Goal: Task Accomplishment & Management: Complete application form

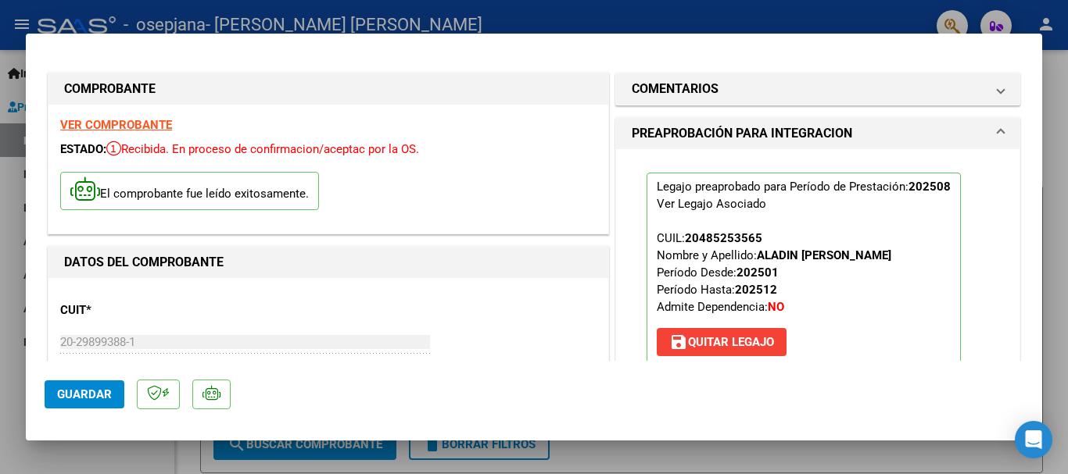
scroll to position [257, 0]
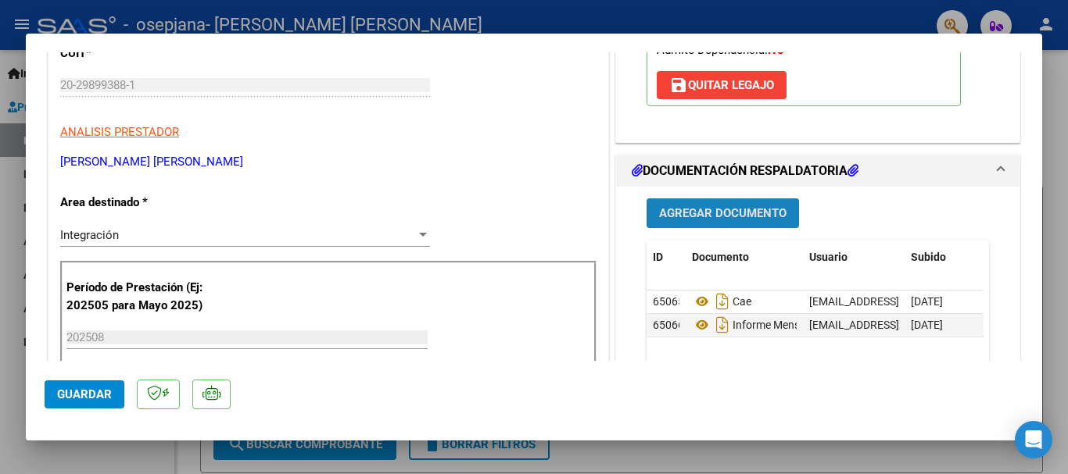
click at [707, 212] on span "Agregar Documento" at bounding box center [722, 214] width 127 height 14
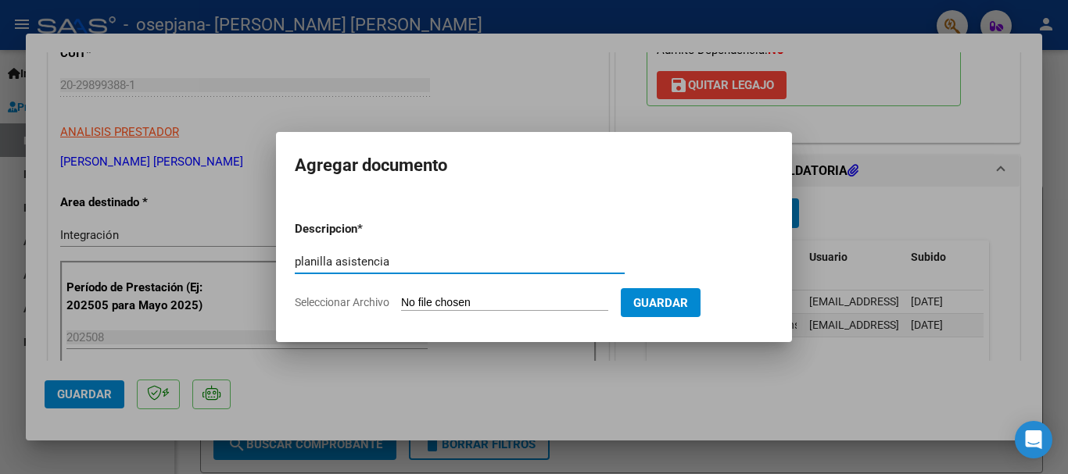
type input "planilla asistencia"
click at [321, 304] on span "Seleccionar Archivo" at bounding box center [342, 302] width 95 height 13
click at [401, 304] on input "Seleccionar Archivo" at bounding box center [504, 303] width 207 height 15
type input "C:\fakepath\[PERSON_NAME].pdf"
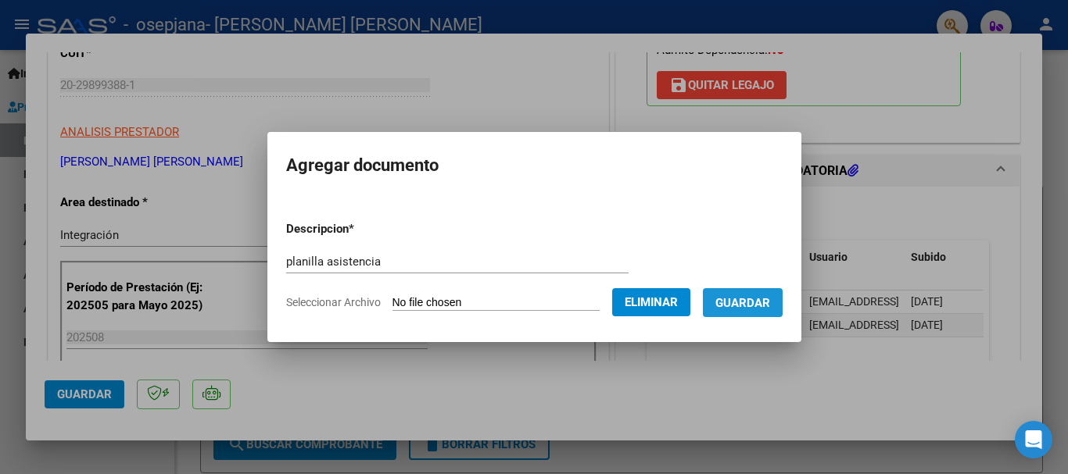
click at [766, 304] on span "Guardar" at bounding box center [742, 303] width 55 height 14
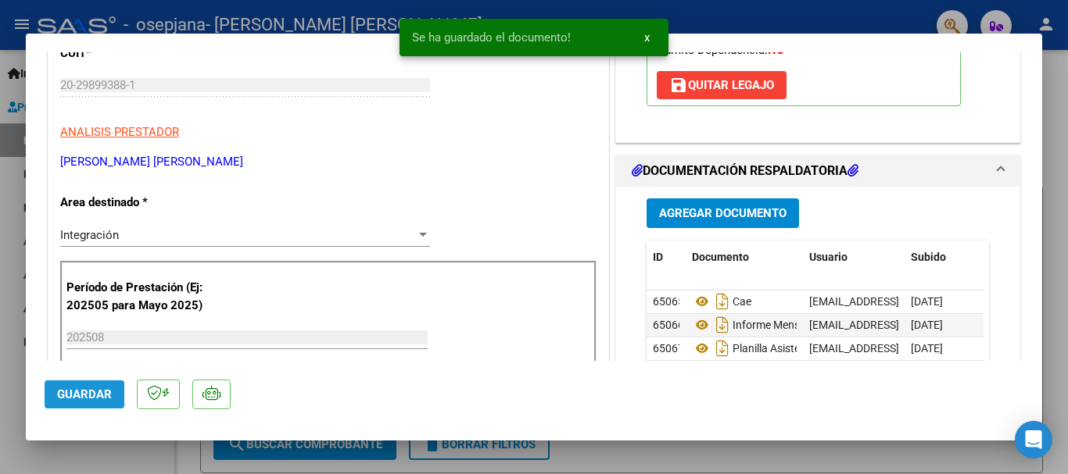
click at [95, 392] on span "Guardar" at bounding box center [84, 395] width 55 height 14
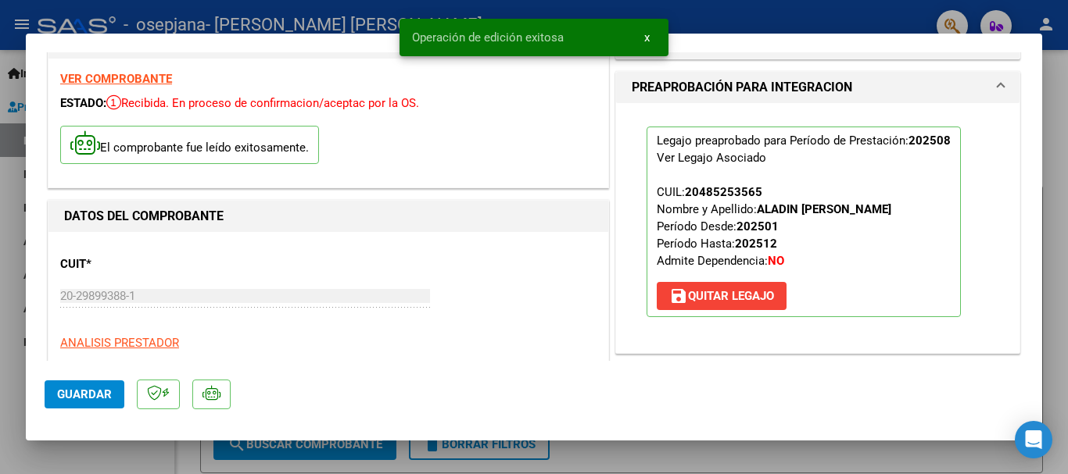
scroll to position [0, 0]
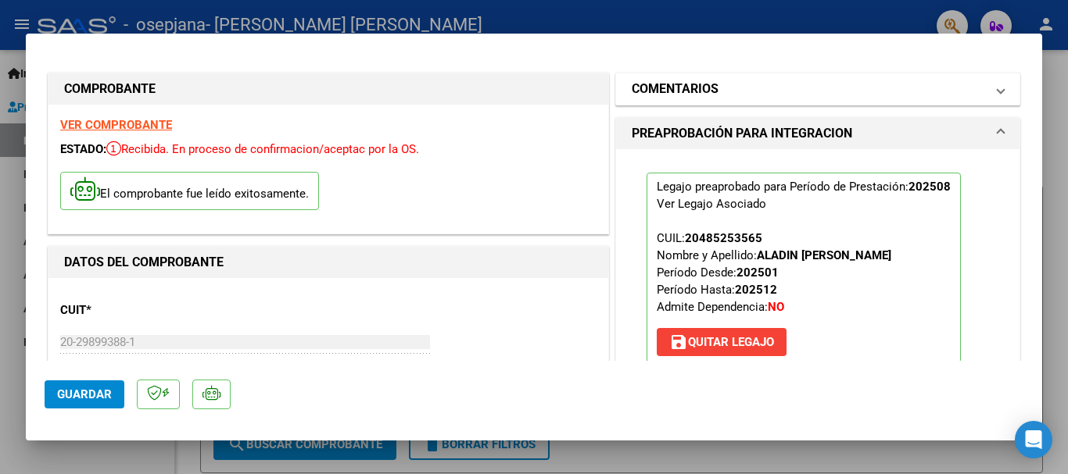
click at [997, 91] on span at bounding box center [1000, 89] width 6 height 19
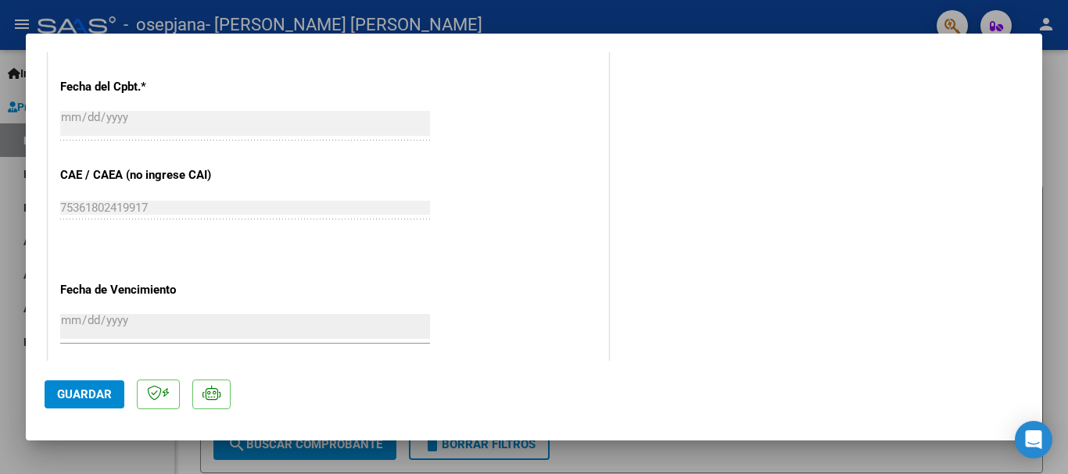
scroll to position [1090, 0]
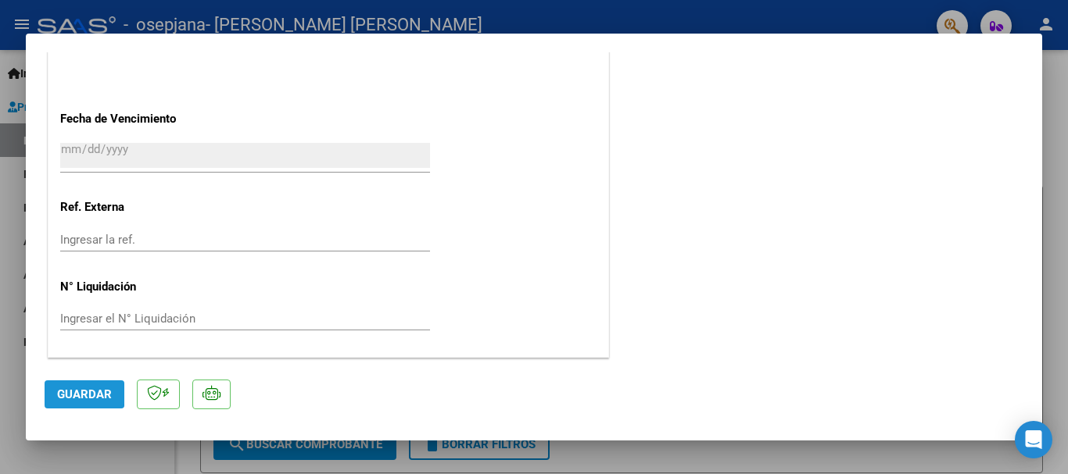
click at [69, 392] on span "Guardar" at bounding box center [84, 395] width 55 height 14
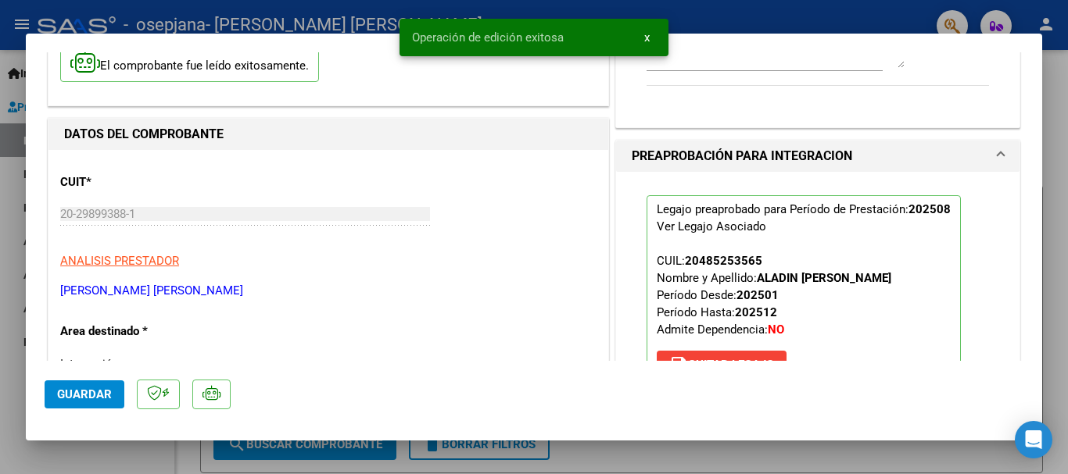
scroll to position [0, 0]
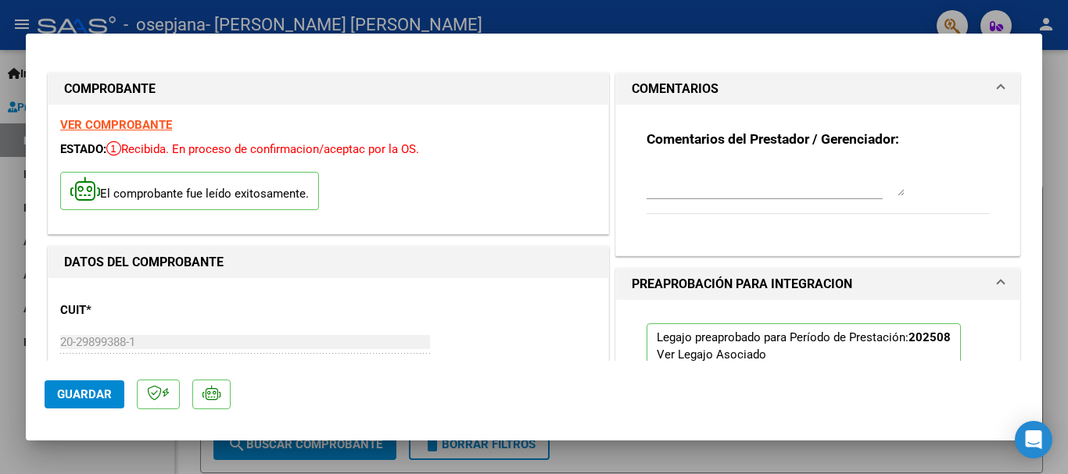
click at [1061, 125] on div at bounding box center [534, 237] width 1068 height 474
type input "$ 0,00"
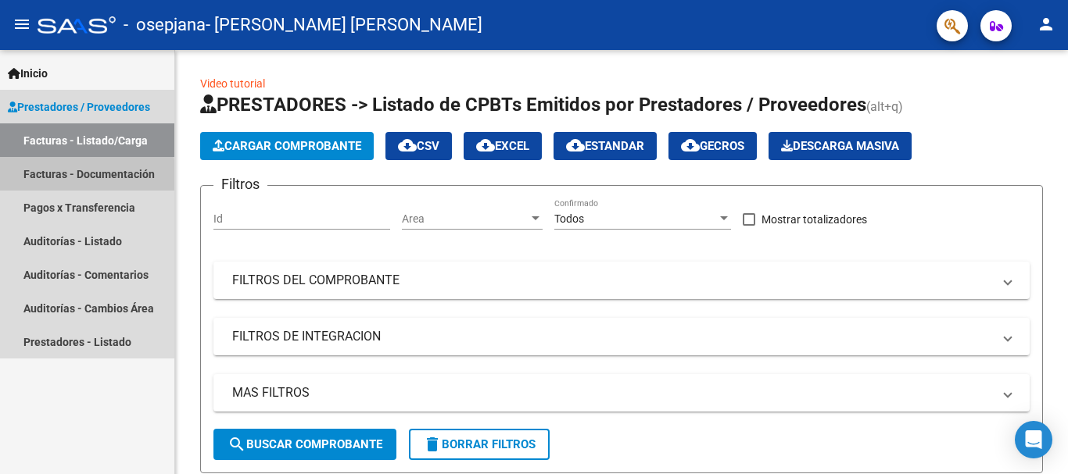
click at [49, 179] on link "Facturas - Documentación" at bounding box center [87, 174] width 174 height 34
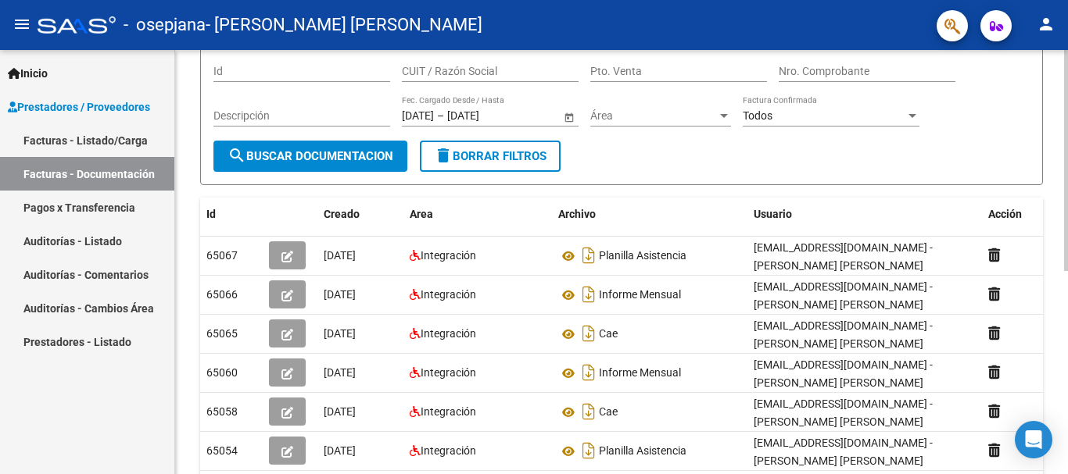
scroll to position [114, 0]
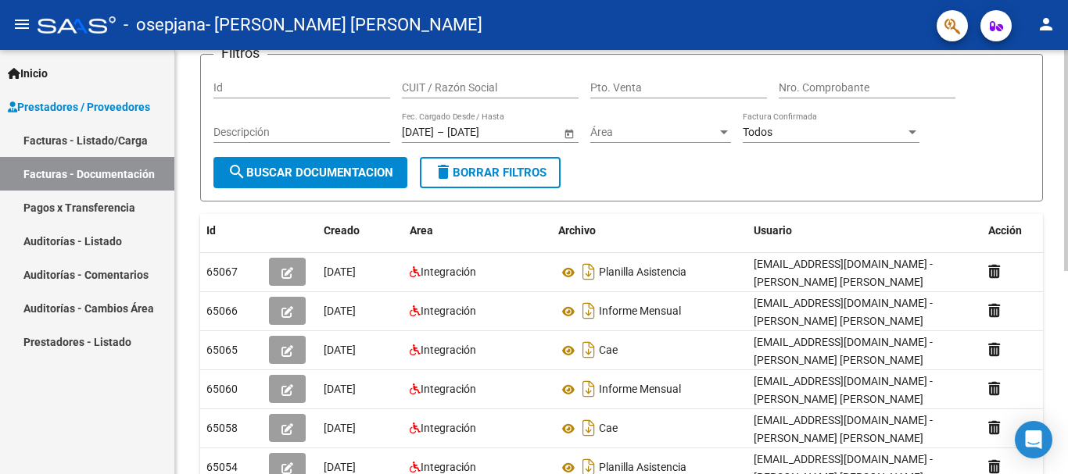
click at [1061, 139] on div "PRESTADORES -> Comprobantes - Documentación Respaldatoria cloud_download Export…" at bounding box center [623, 337] width 897 height 803
